Goal: Task Accomplishment & Management: Manage account settings

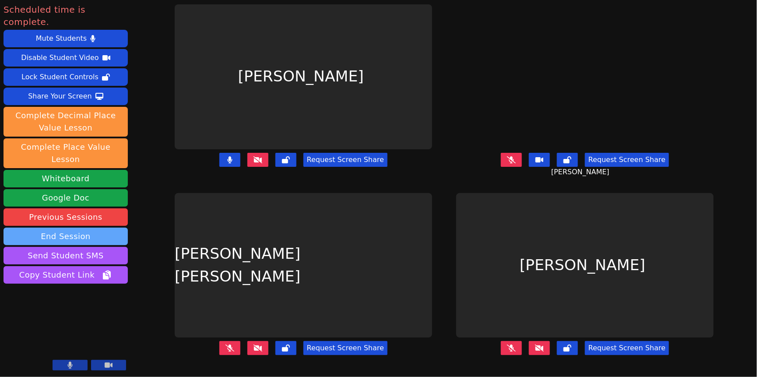
click at [94, 245] on button "End Session" at bounding box center [66, 237] width 124 height 18
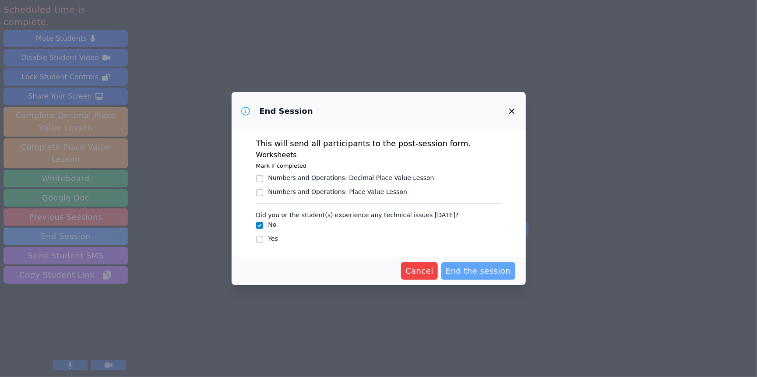
click at [501, 277] on span "End the session" at bounding box center [477, 271] width 65 height 12
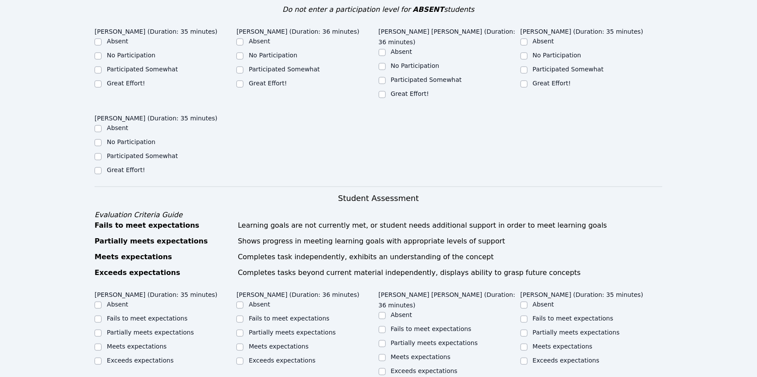
scroll to position [309, 0]
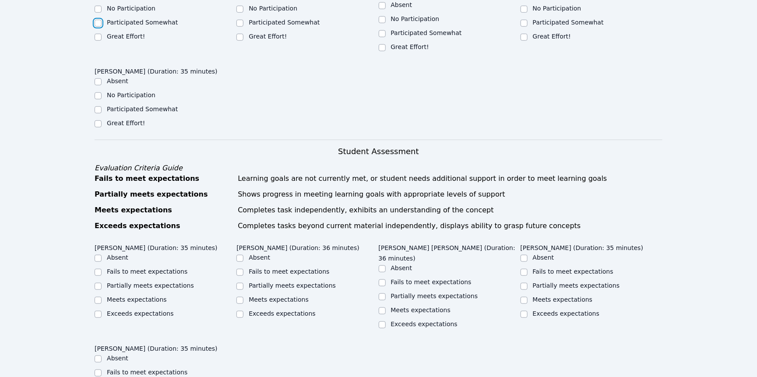
click at [100, 27] on input "Participated Somewhat" at bounding box center [98, 23] width 7 height 7
checkbox input "true"
click at [238, 41] on input "Great Effort!" at bounding box center [239, 37] width 7 height 7
checkbox input "true"
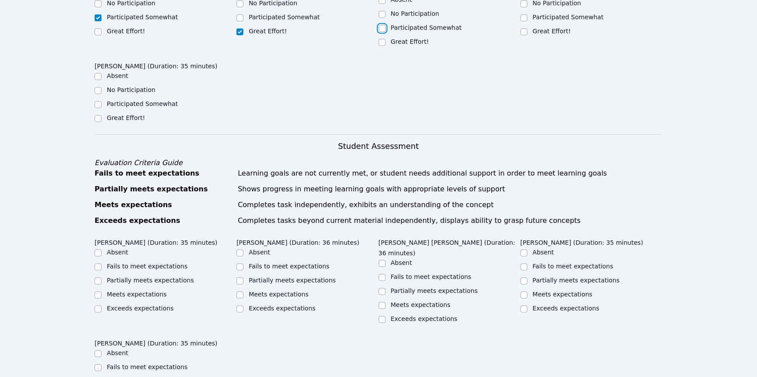
click at [382, 32] on input "Participated Somewhat" at bounding box center [382, 28] width 7 height 7
checkbox input "true"
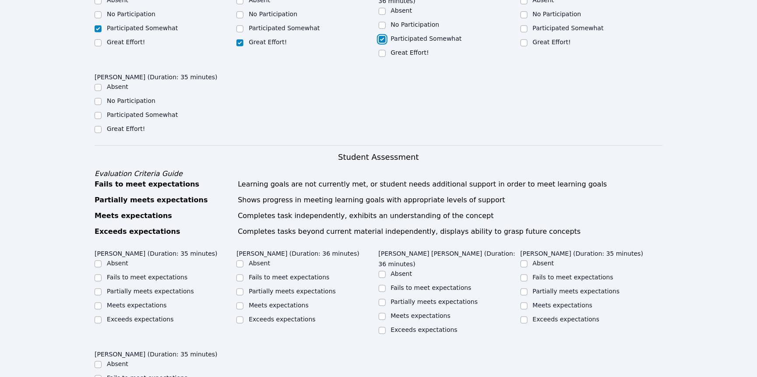
scroll to position [294, 0]
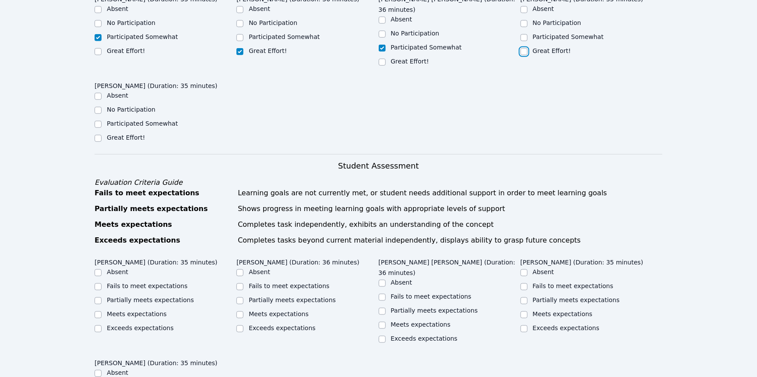
click at [524, 55] on input "Great Effort!" at bounding box center [523, 51] width 7 height 7
checkbox input "true"
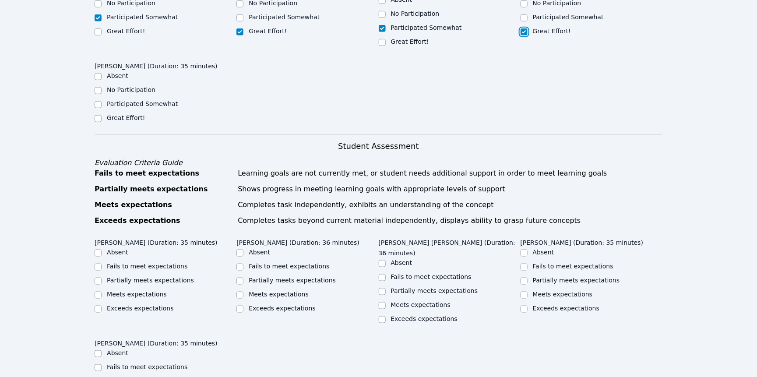
scroll to position [315, 0]
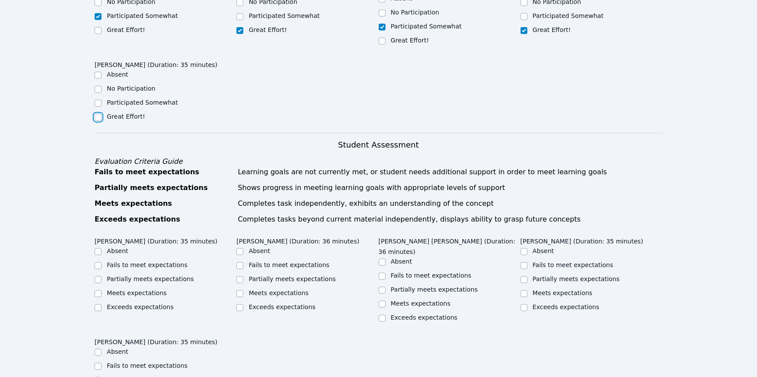
click at [99, 121] on input "Great Effort!" at bounding box center [98, 117] width 7 height 7
checkbox input "true"
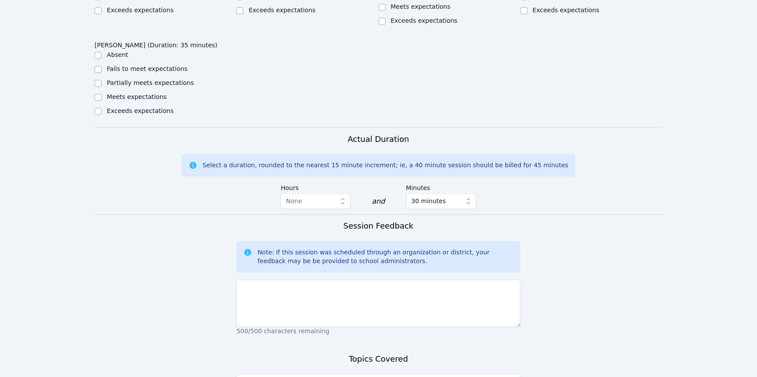
scroll to position [614, 0]
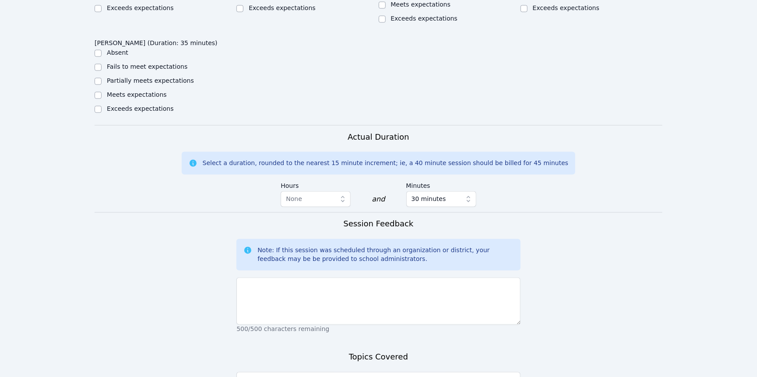
checkbox input "true"
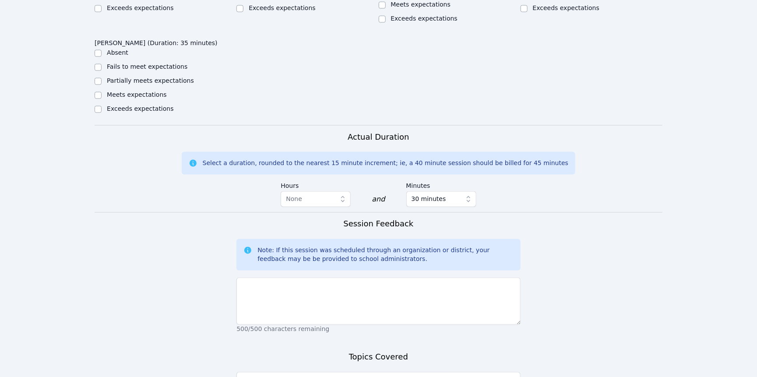
checkbox input "true"
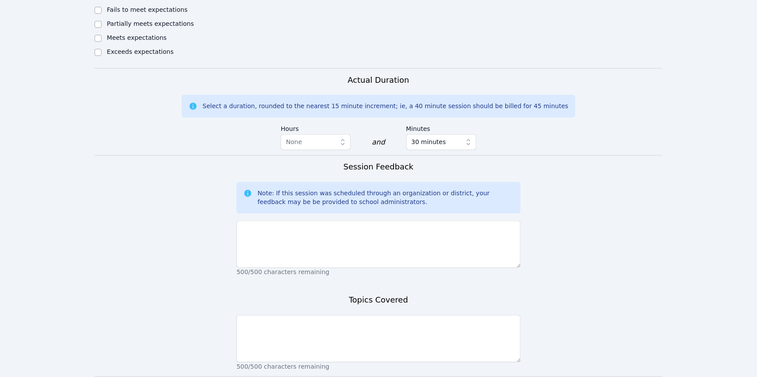
scroll to position [681, 0]
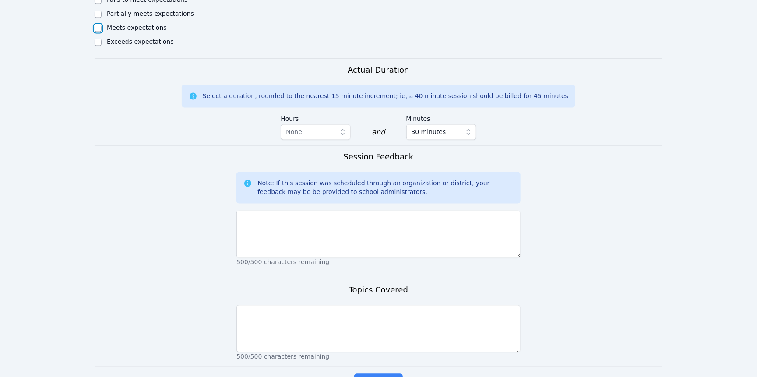
click at [98, 32] on input "Meets expectations" at bounding box center [98, 28] width 7 height 7
checkbox input "true"
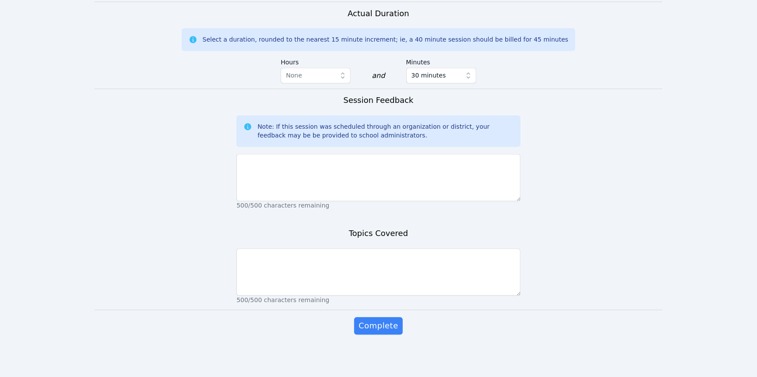
scroll to position [915, 0]
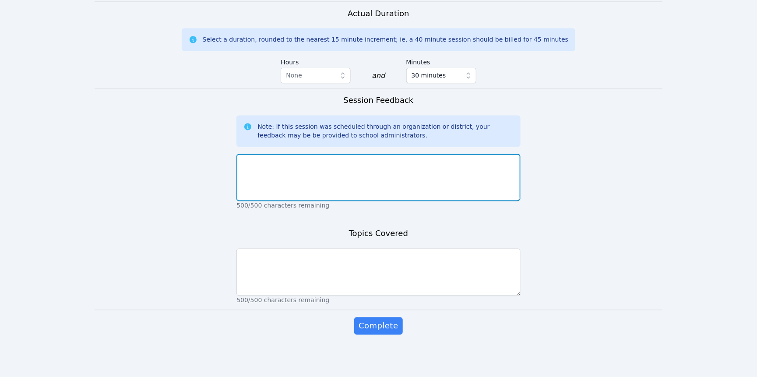
click at [289, 201] on textarea at bounding box center [378, 177] width 284 height 47
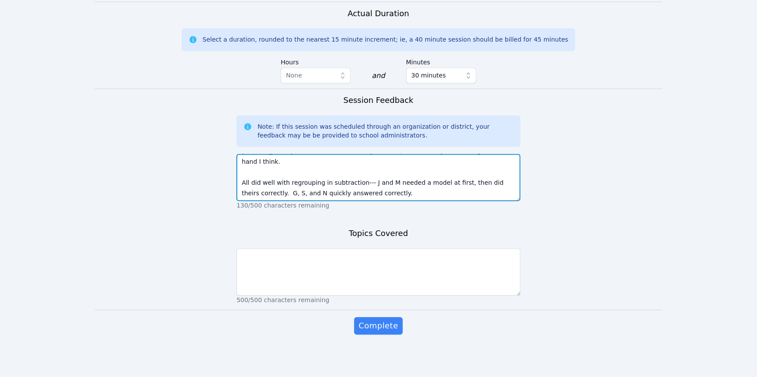
scroll to position [60, 0]
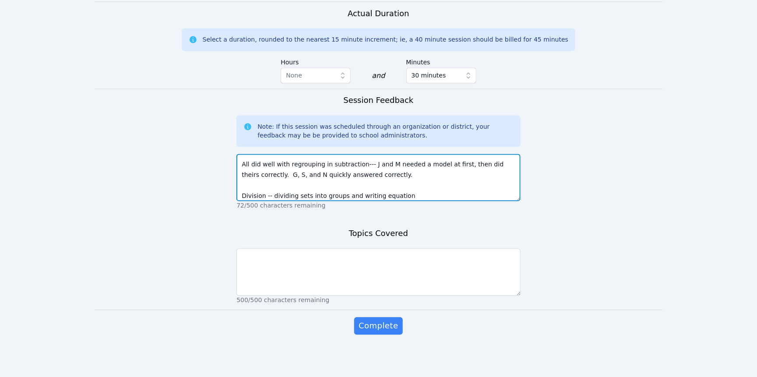
click at [380, 201] on textarea "Gianna, Sophia, and Nevaehya were focused during the entire session. Meikel nee…" at bounding box center [378, 177] width 284 height 47
click at [445, 201] on textarea "Gianna, Sophia, and Nevaehya were focused during the entire session. Meikel nee…" at bounding box center [378, 177] width 284 height 47
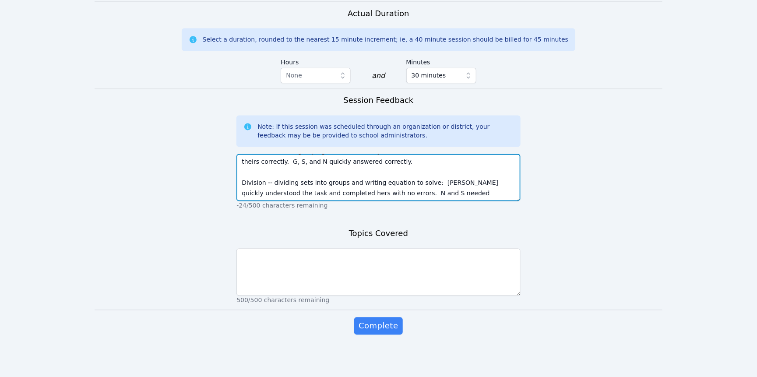
scroll to position [87, 0]
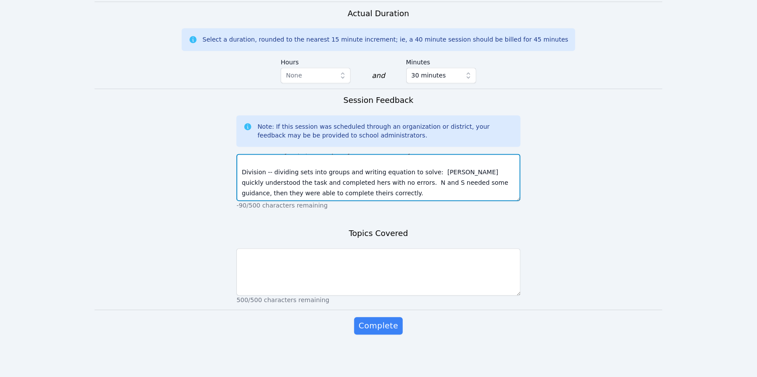
click at [469, 201] on textarea "Gianna, Sophia, and Nevaehya were focused during the entire session. Meikel nee…" at bounding box center [378, 177] width 284 height 47
click at [502, 201] on textarea "Gianna, Sophia, and Nevaehya were focused during the entire session. Meikel nee…" at bounding box center [378, 177] width 284 height 47
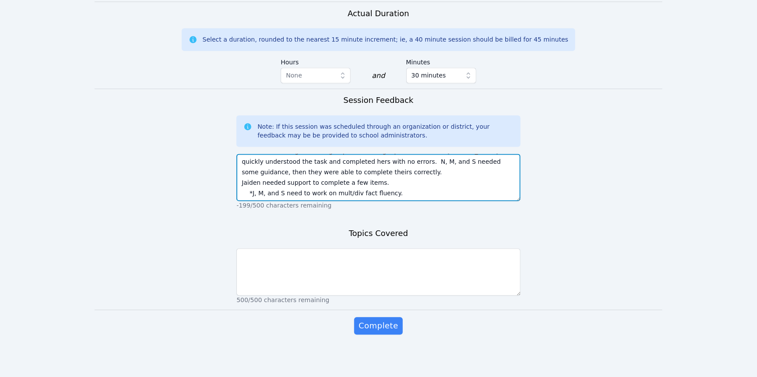
scroll to position [962, 0]
type textarea "Gianna, Sophia, and Nevaehya were focused during the entire session. Meikel nee…"
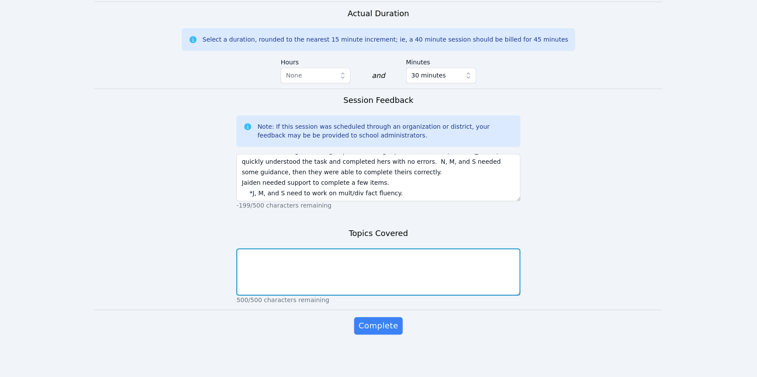
click at [387, 296] on textarea at bounding box center [378, 272] width 284 height 47
type textarea "Division models with groups/sets ; write equation; solve Review: subt w regroup…"
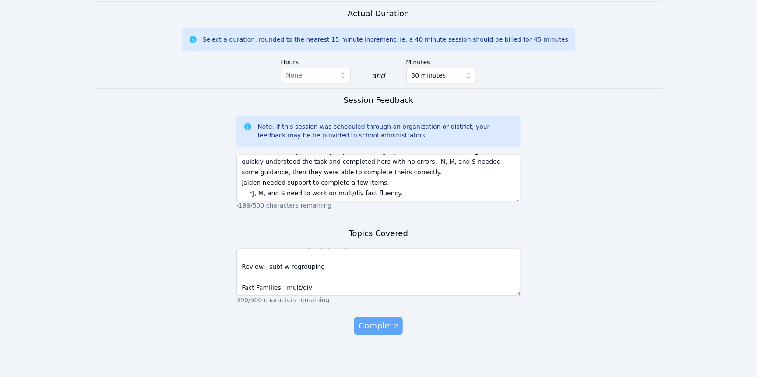
click at [392, 320] on span "Complete" at bounding box center [377, 326] width 39 height 12
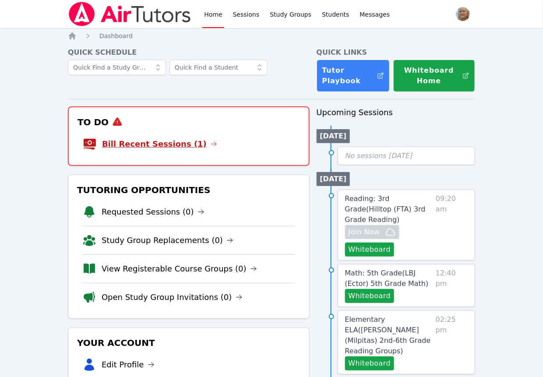
click at [182, 150] on link "Bill Recent Sessions (1)" at bounding box center [159, 144] width 115 height 12
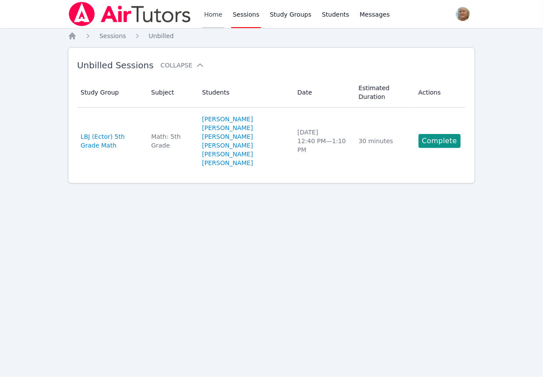
click at [224, 20] on link "Home" at bounding box center [212, 14] width 21 height 28
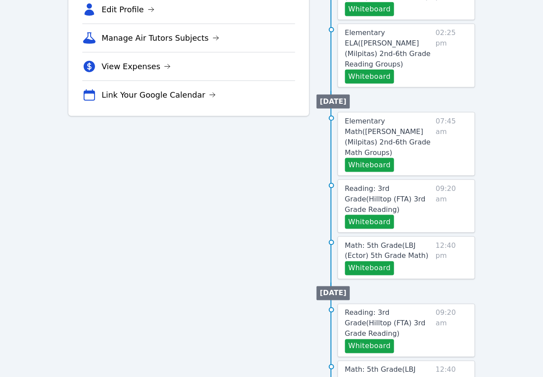
scroll to position [290, 0]
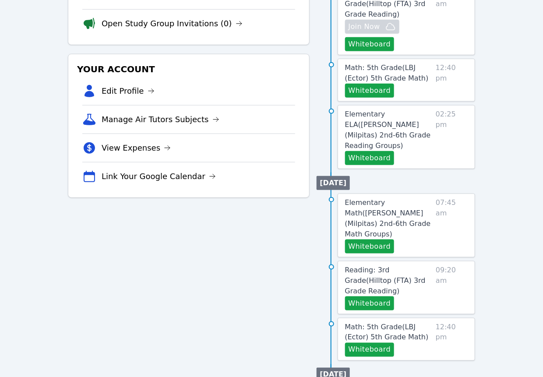
scroll to position [209, 0]
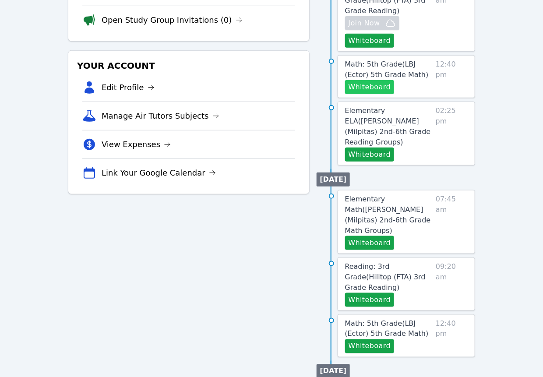
click at [380, 94] on button "Whiteboard" at bounding box center [369, 87] width 49 height 14
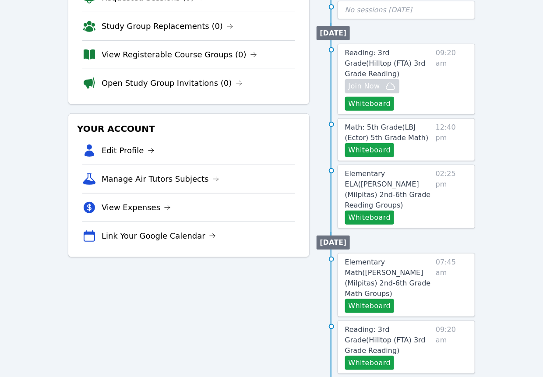
scroll to position [163, 0]
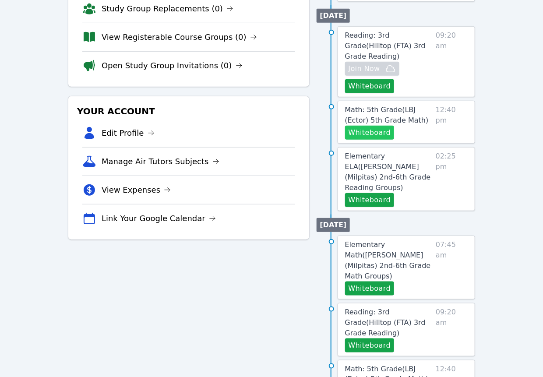
click at [386, 140] on button "Whiteboard" at bounding box center [369, 133] width 49 height 14
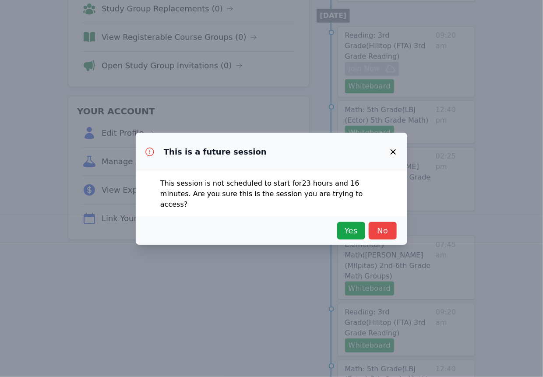
click at [333, 245] on div "Yes No" at bounding box center [271, 231] width 271 height 28
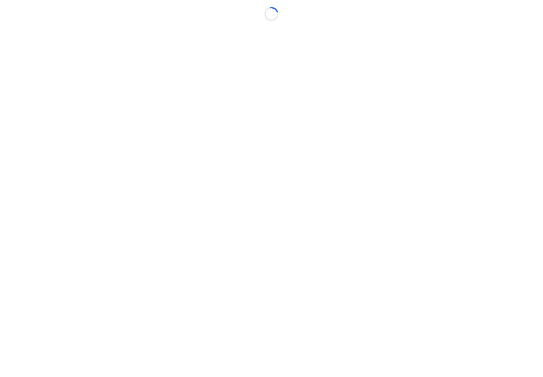
click at [339, 241] on body "Loading..." at bounding box center [271, 188] width 543 height 377
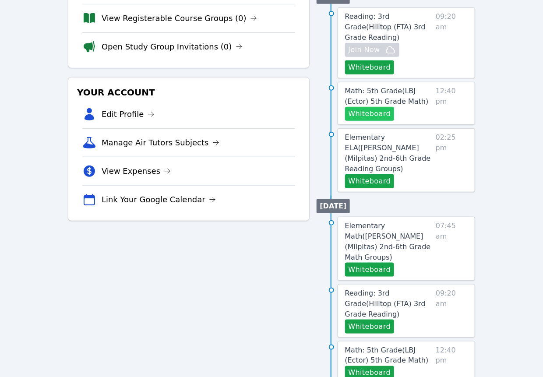
scroll to position [184, 0]
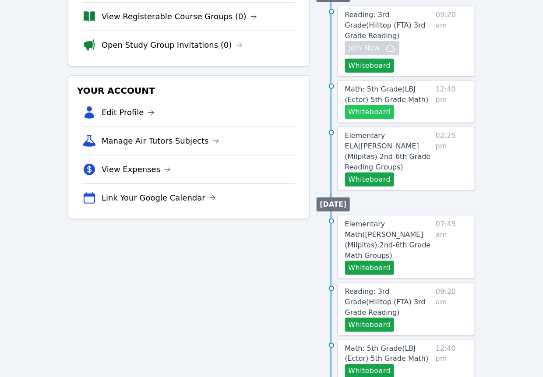
click at [380, 119] on button "Whiteboard" at bounding box center [369, 112] width 49 height 14
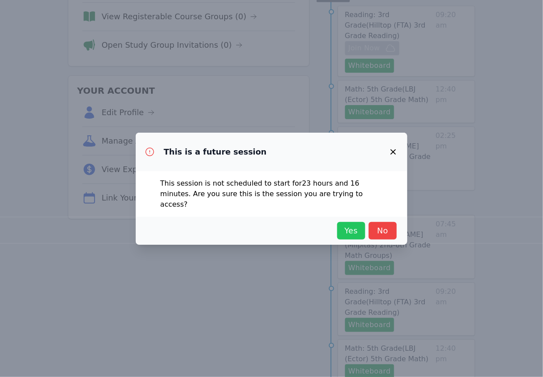
click at [341, 237] on span "Yes" at bounding box center [350, 230] width 19 height 12
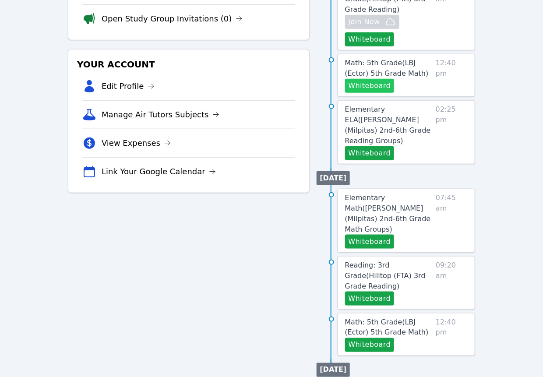
scroll to position [214, 0]
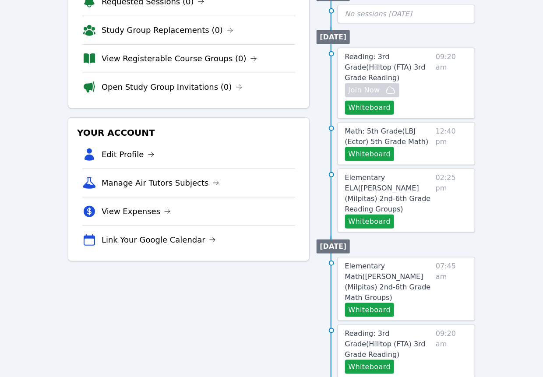
scroll to position [156, 0]
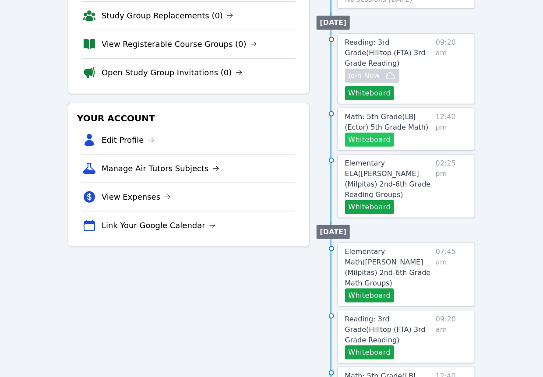
click at [381, 147] on button "Whiteboard" at bounding box center [369, 140] width 49 height 14
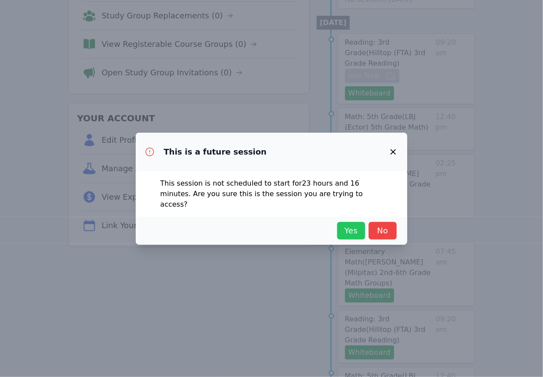
click at [341, 237] on span "Yes" at bounding box center [350, 230] width 19 height 12
